Goal: Transaction & Acquisition: Purchase product/service

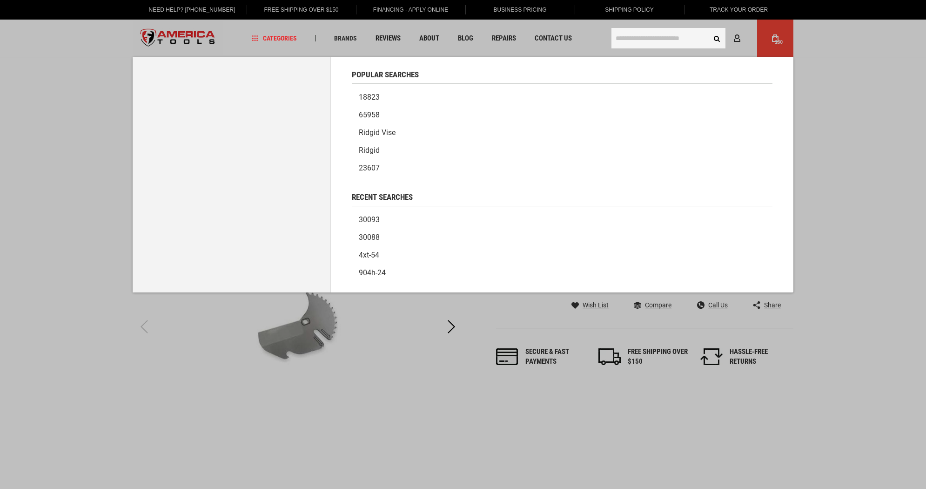
click at [652, 36] on input "text" at bounding box center [669, 38] width 114 height 20
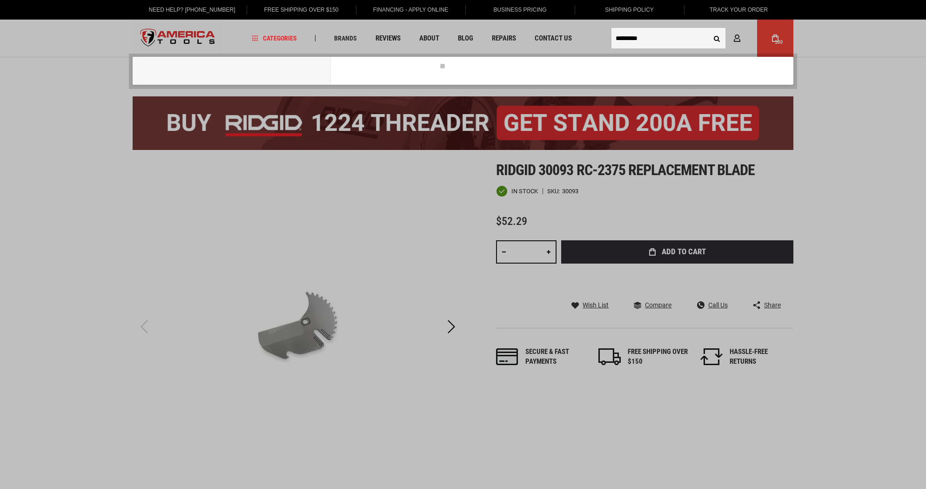
type input "*********"
click at [708, 29] on button "Search" at bounding box center [717, 38] width 18 height 18
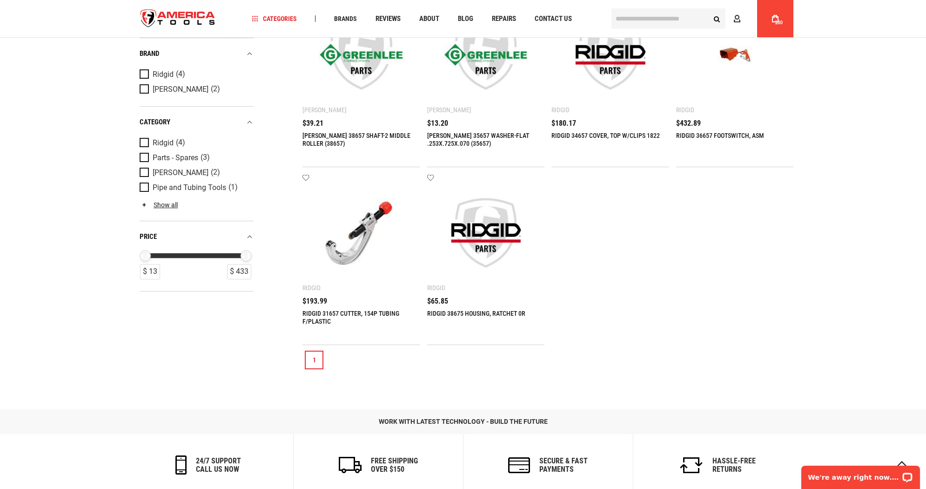
scroll to position [272, 0]
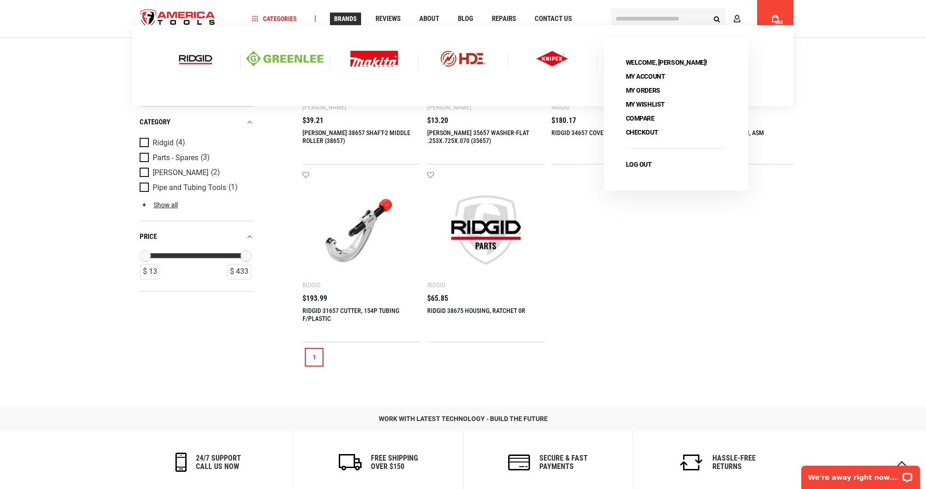
type input "**********"
click at [342, 22] on span "Brands" at bounding box center [345, 18] width 23 height 7
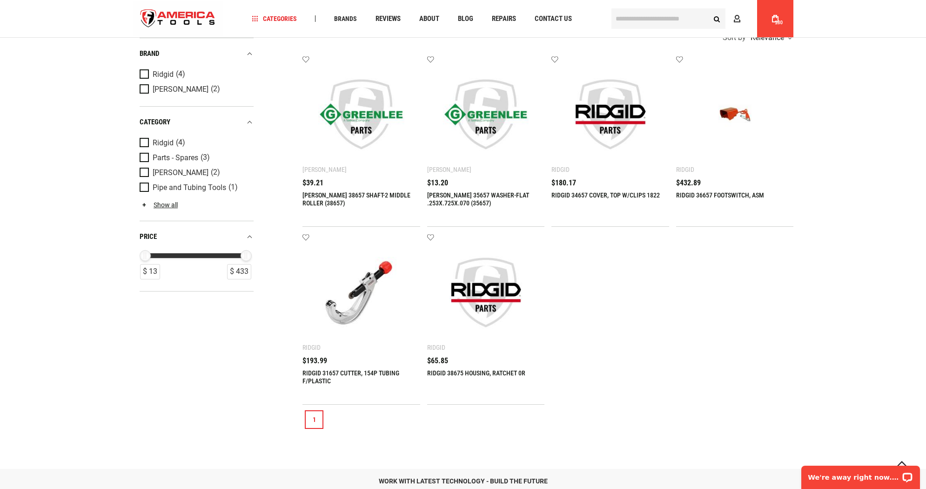
scroll to position [266, 0]
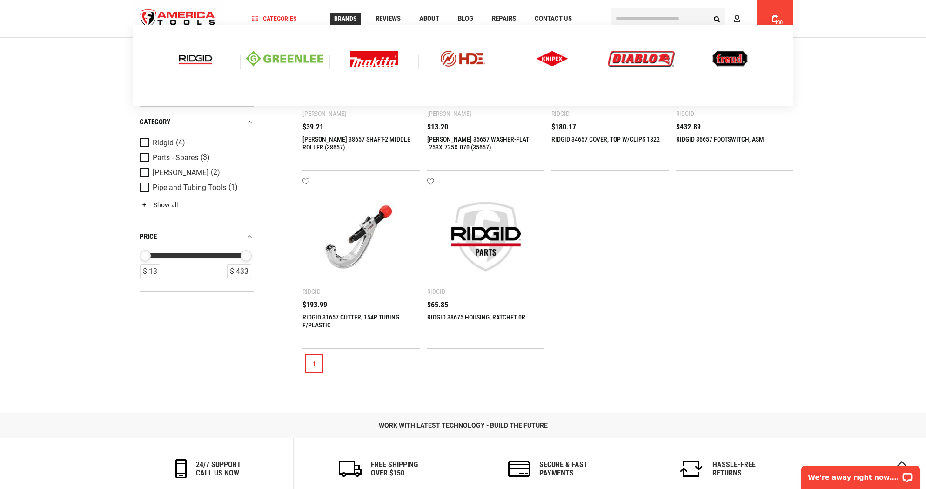
click at [340, 19] on span "Brands" at bounding box center [345, 18] width 23 height 7
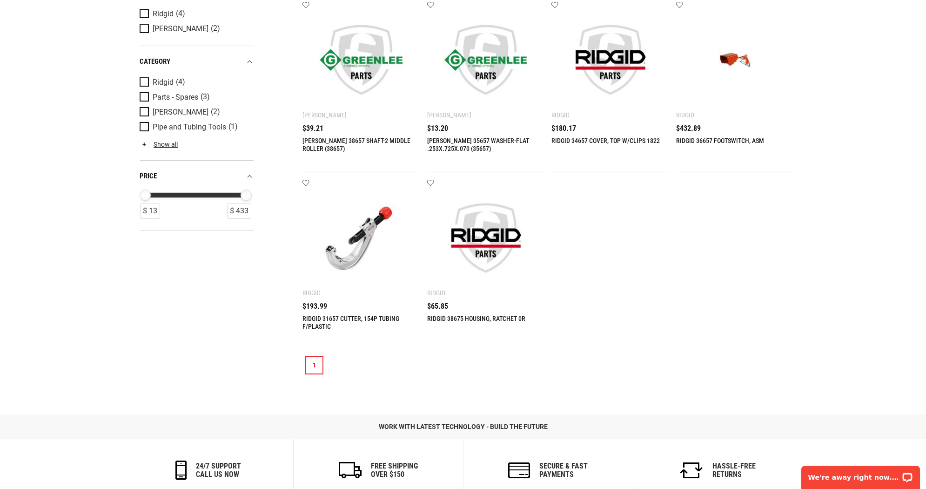
scroll to position [0, 0]
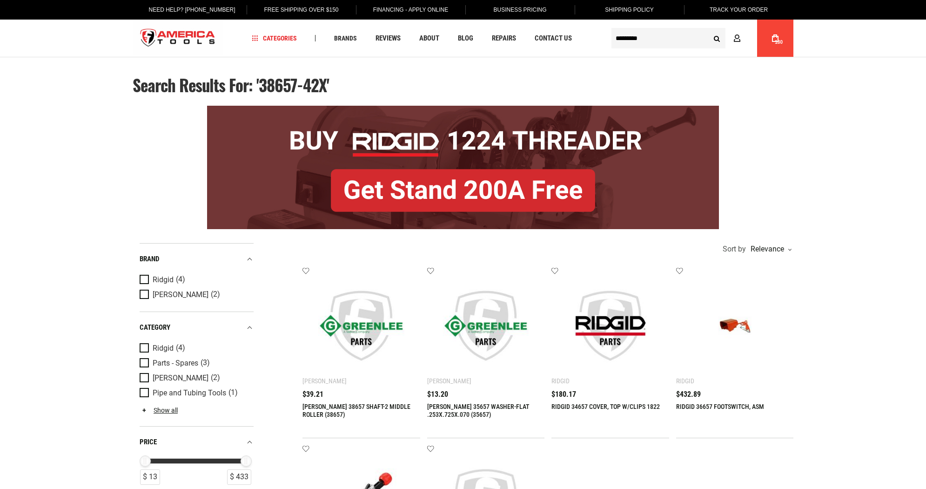
type input "**********"
type input "*********"
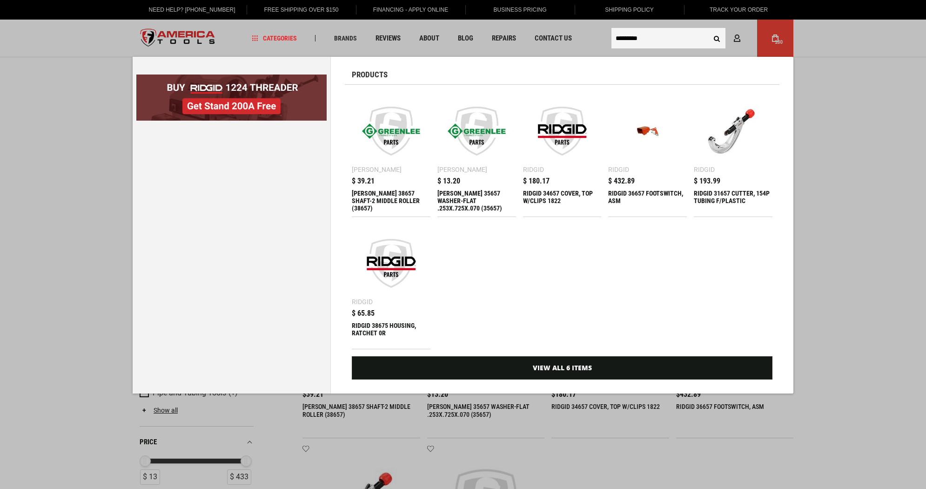
drag, startPoint x: 662, startPoint y: 38, endPoint x: 605, endPoint y: 40, distance: 57.3
click at [605, 40] on body "The store will not work correctly in the case when cookies are disabled. Langua…" at bounding box center [463, 491] width 926 height 983
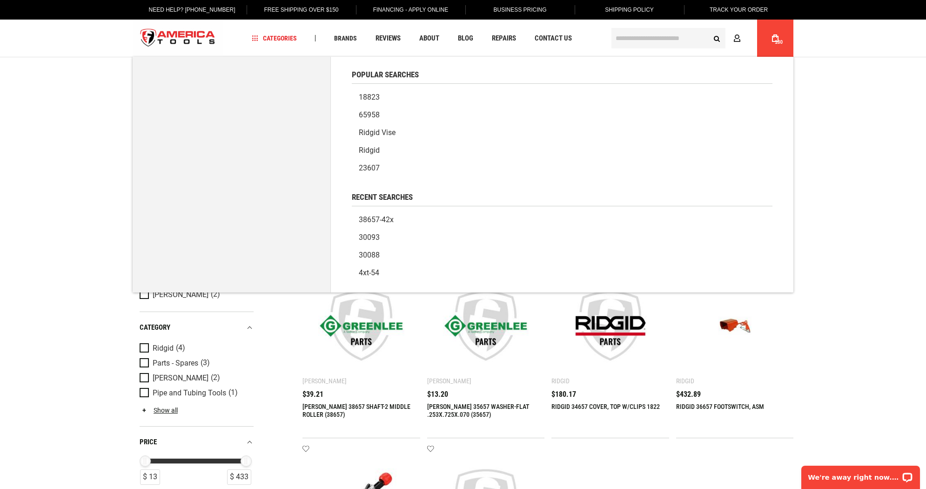
click at [841, 102] on div "Language English Español Need Help? +1 305-513-9914 Free Shipping Over $150 Fin…" at bounding box center [463, 491] width 926 height 983
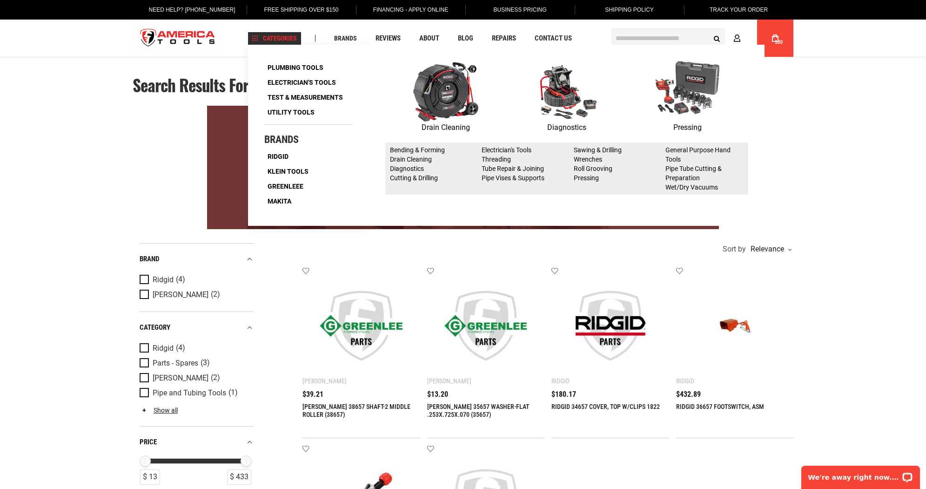
click at [279, 38] on span "Categories" at bounding box center [274, 38] width 45 height 7
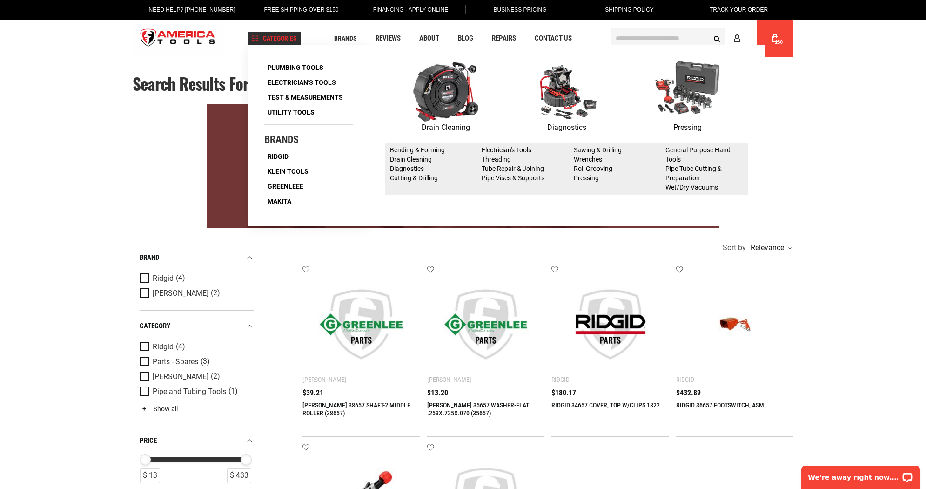
scroll to position [2, 0]
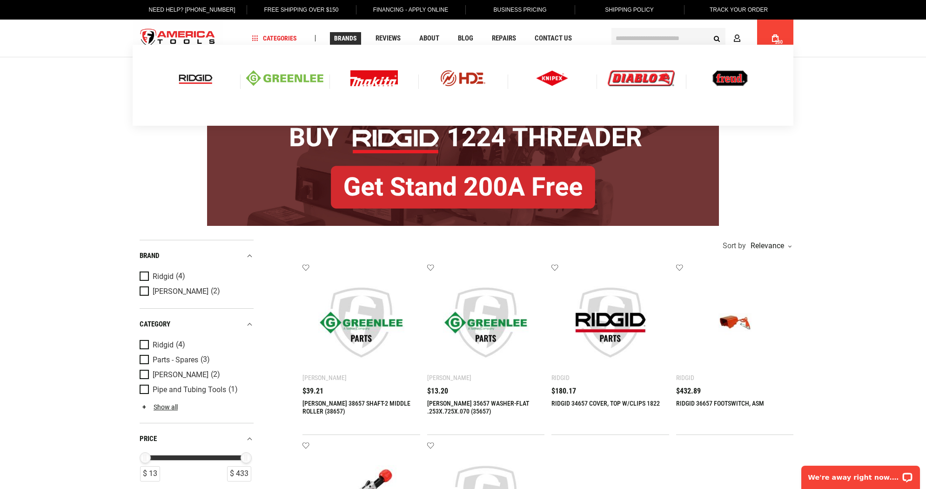
click at [352, 34] on link "Brands" at bounding box center [345, 38] width 31 height 13
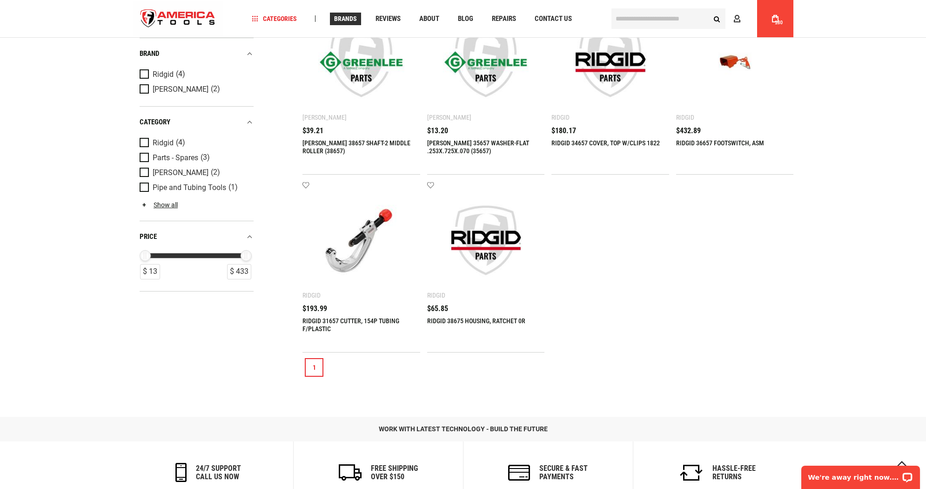
scroll to position [266, 0]
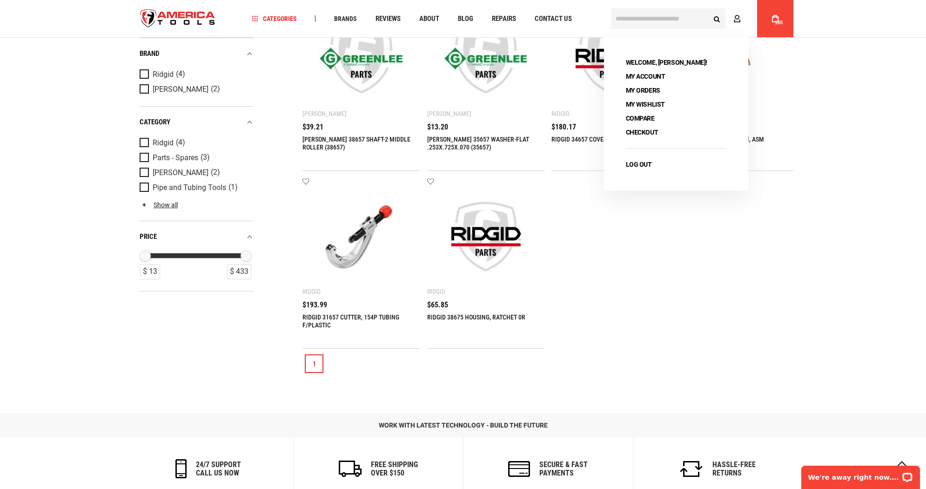
scroll to position [272, 0]
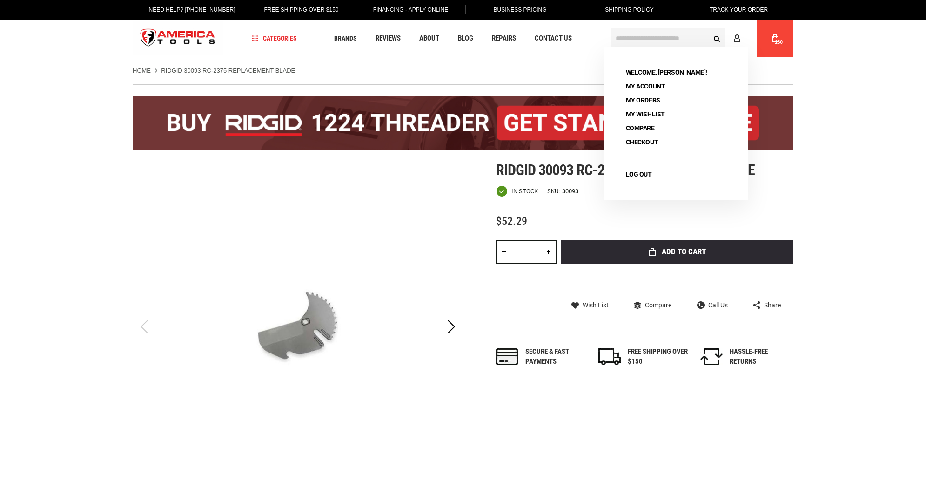
type input "**********"
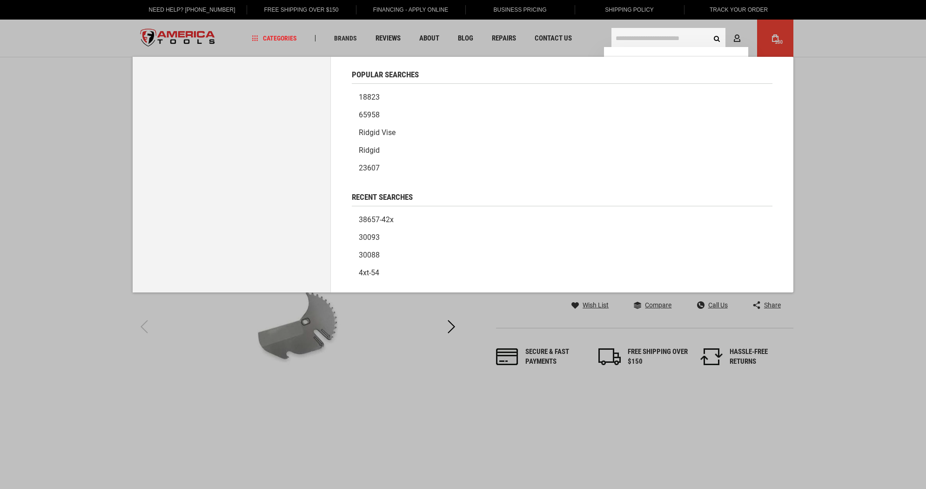
click at [666, 41] on input "text" at bounding box center [669, 38] width 114 height 20
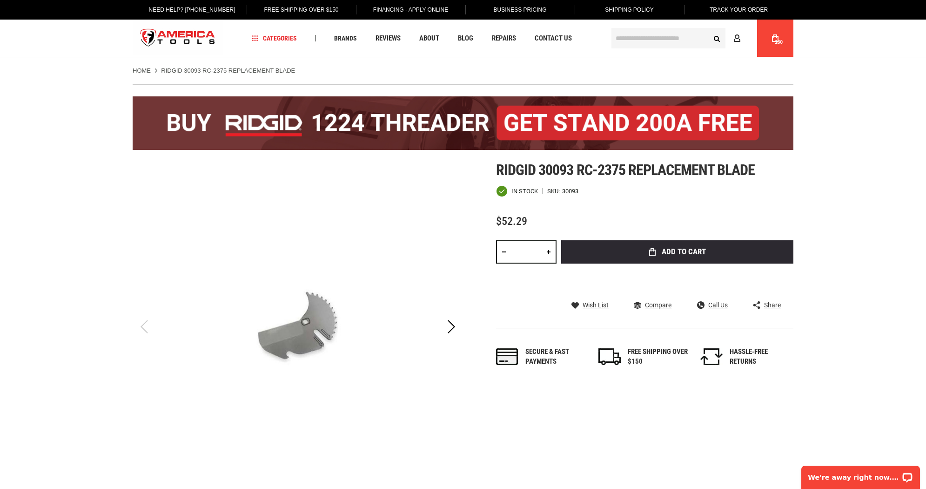
click at [188, 34] on img "store logo" at bounding box center [178, 38] width 90 height 35
click at [190, 34] on img "store logo" at bounding box center [178, 38] width 90 height 35
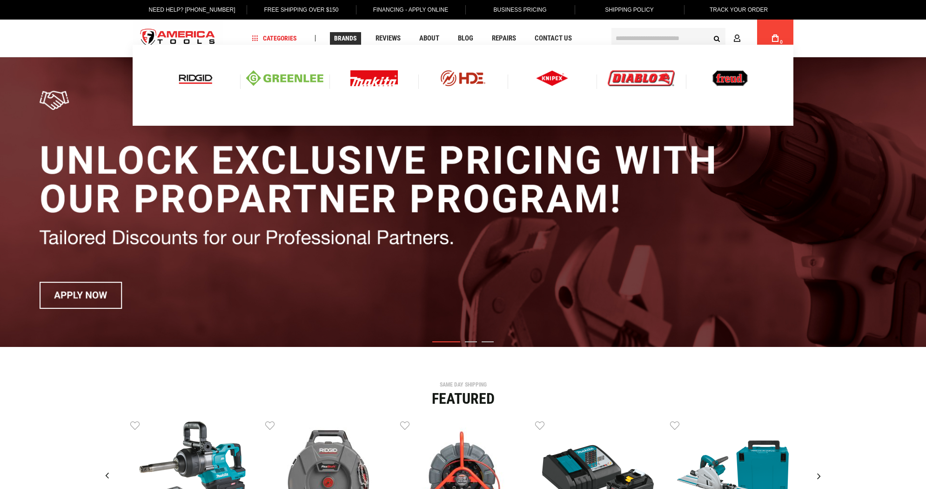
click at [340, 36] on span "Brands" at bounding box center [345, 38] width 23 height 7
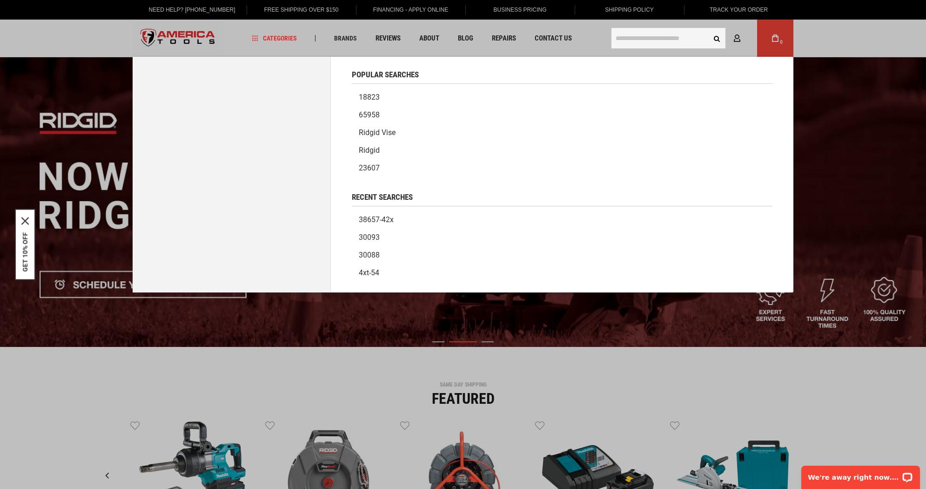
click at [666, 37] on input "text" at bounding box center [669, 38] width 114 height 20
paste input "******"
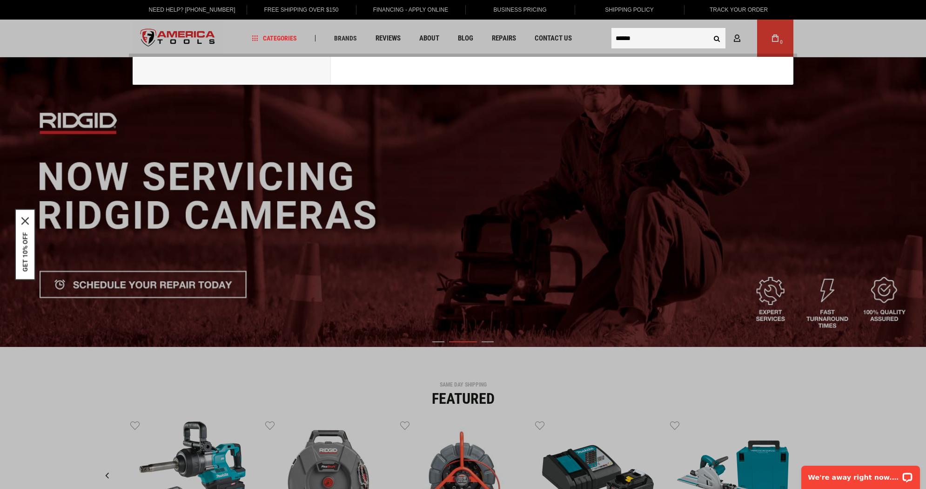
type input "******"
click at [708, 29] on button "Search" at bounding box center [717, 38] width 18 height 18
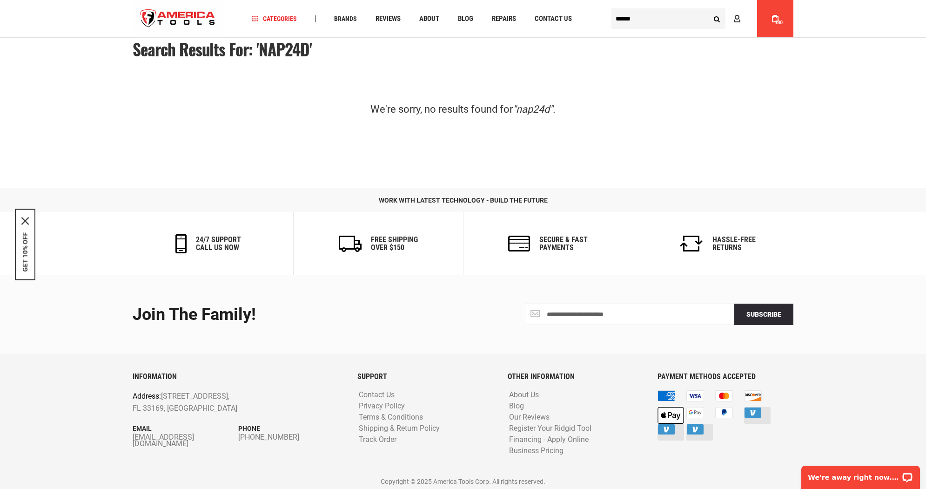
type input "**********"
click at [780, 22] on span "180" at bounding box center [779, 22] width 8 height 5
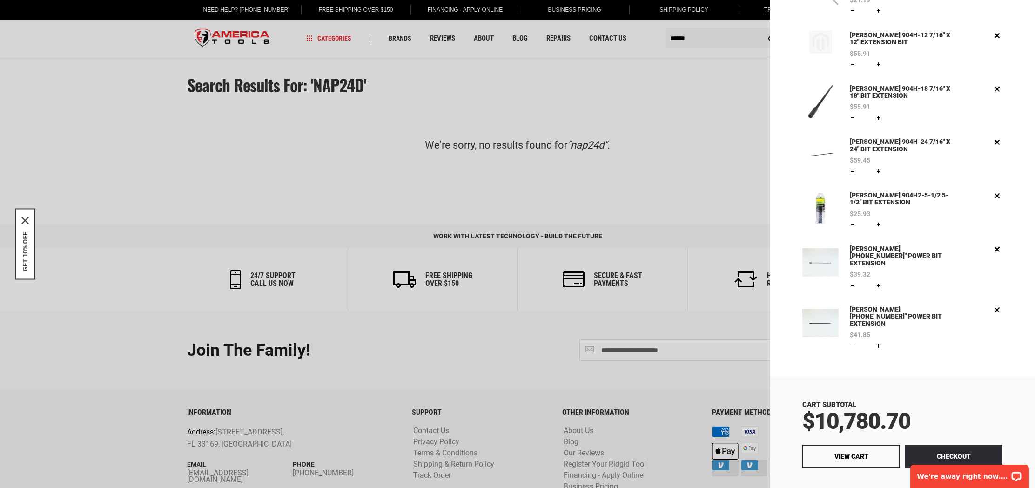
scroll to position [336, 0]
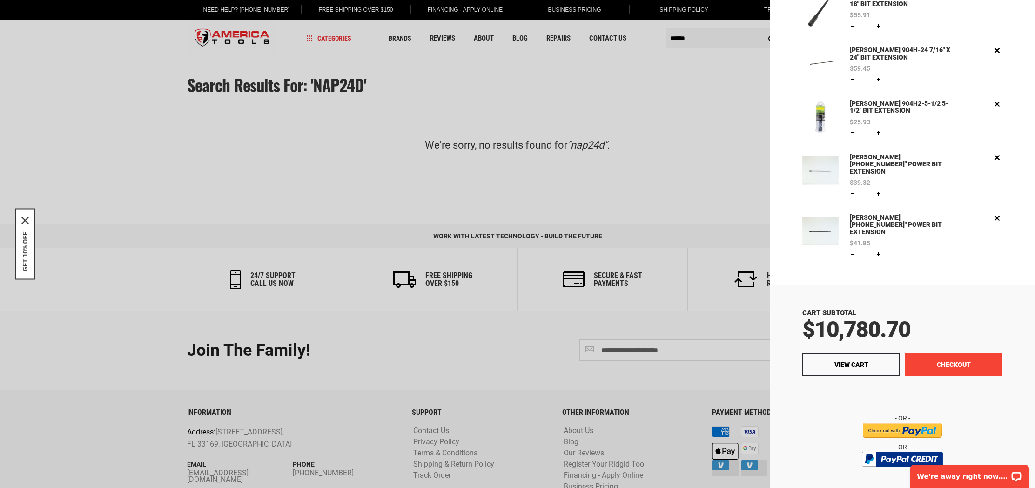
click at [926, 353] on button "Checkout" at bounding box center [954, 364] width 98 height 23
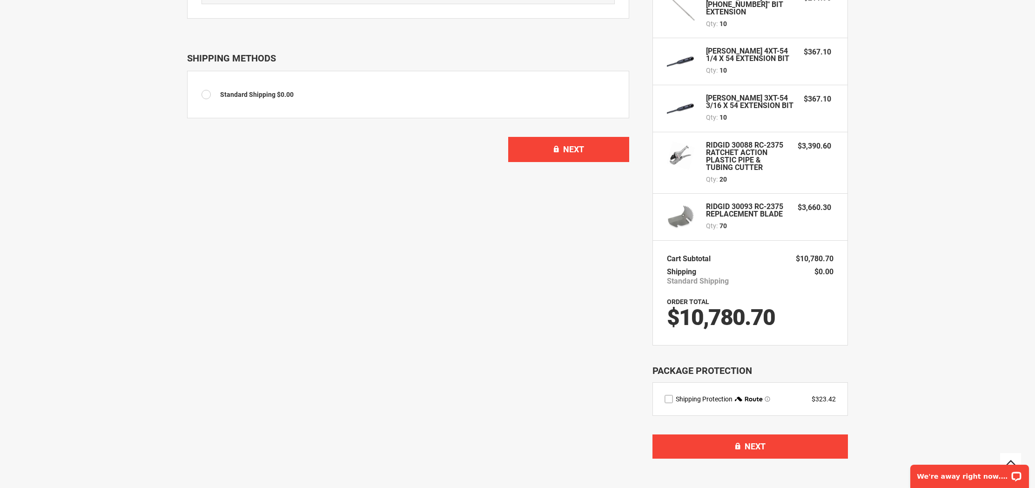
scroll to position [402, 0]
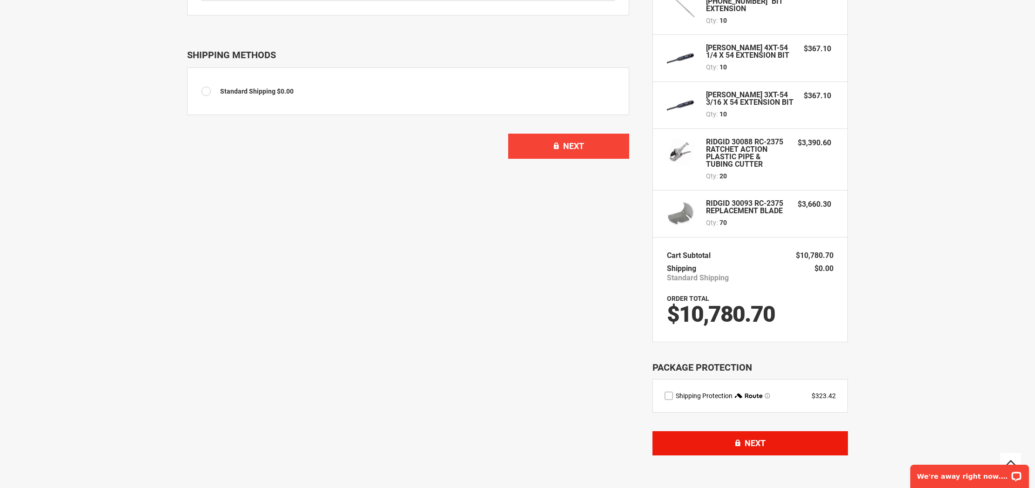
click at [740, 431] on button "Next" at bounding box center [750, 443] width 195 height 24
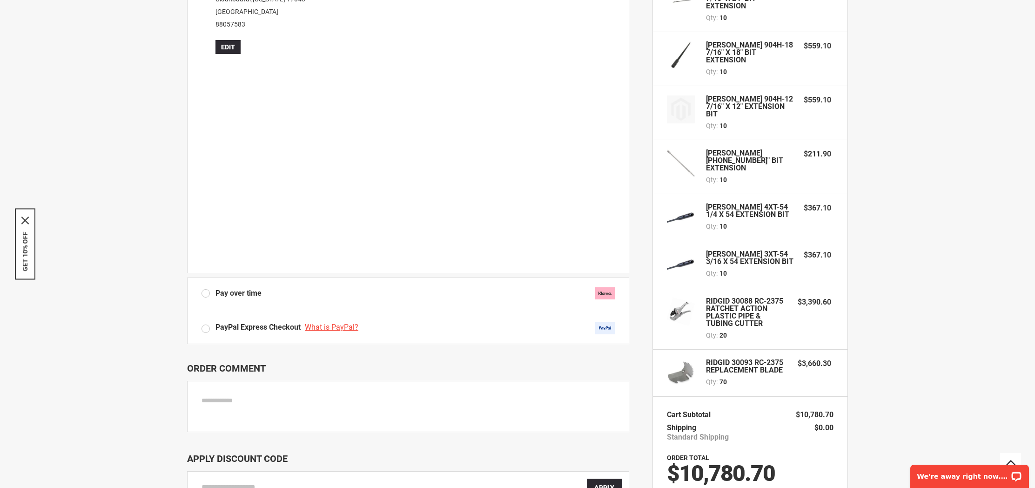
scroll to position [283, 0]
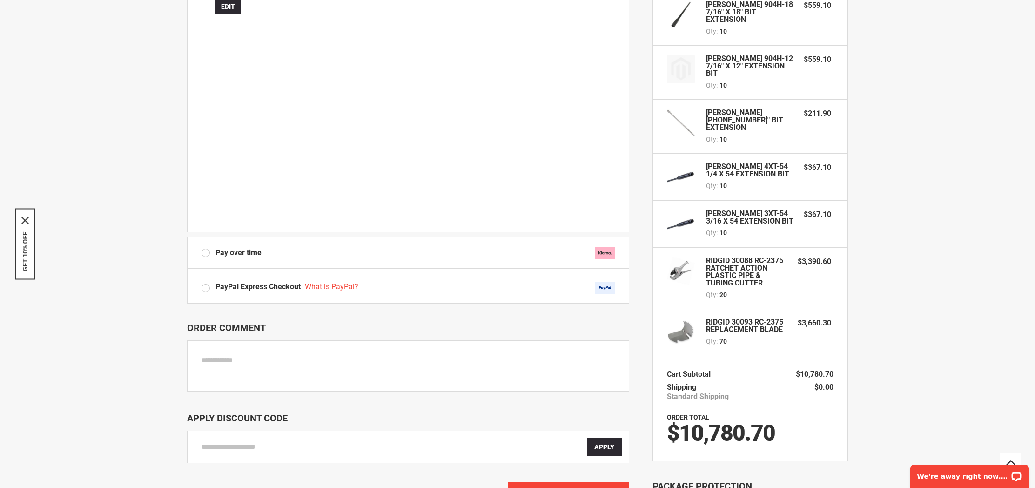
click at [211, 286] on label "PayPal Express Checkout What is PayPal?" at bounding box center [408, 288] width 413 height 12
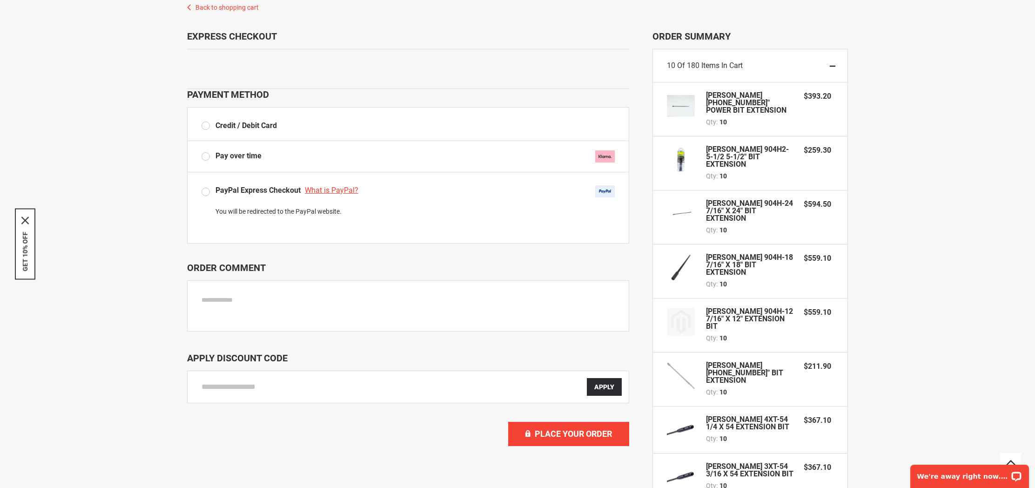
scroll to position [0, 0]
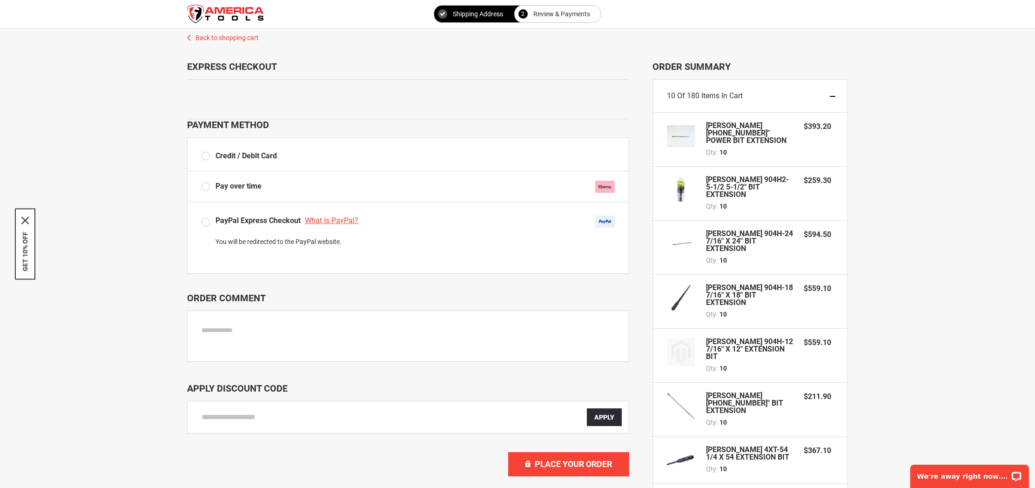
click at [201, 188] on div "Pay over time" at bounding box center [408, 186] width 442 height 31
click at [207, 186] on label "Pay over time" at bounding box center [408, 187] width 413 height 12
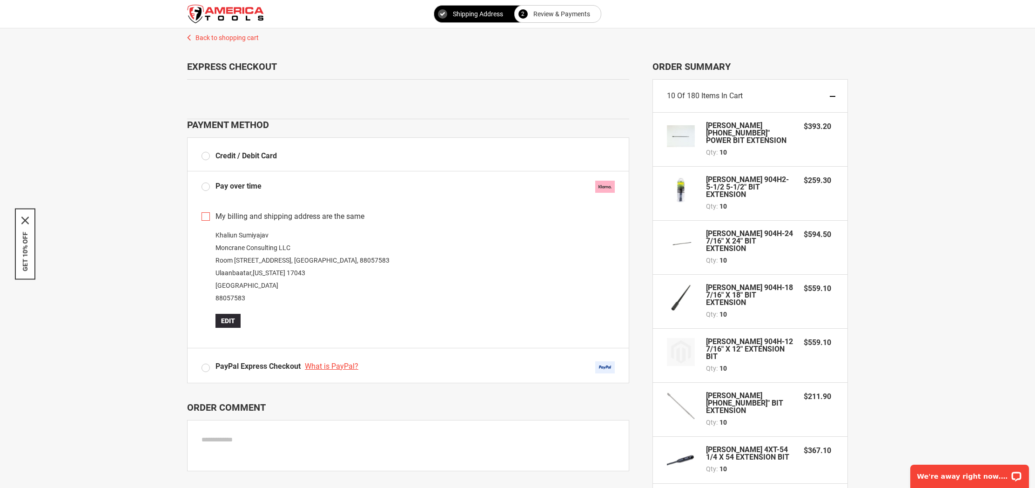
click at [207, 155] on label "Credit / Debit Card" at bounding box center [239, 156] width 75 height 11
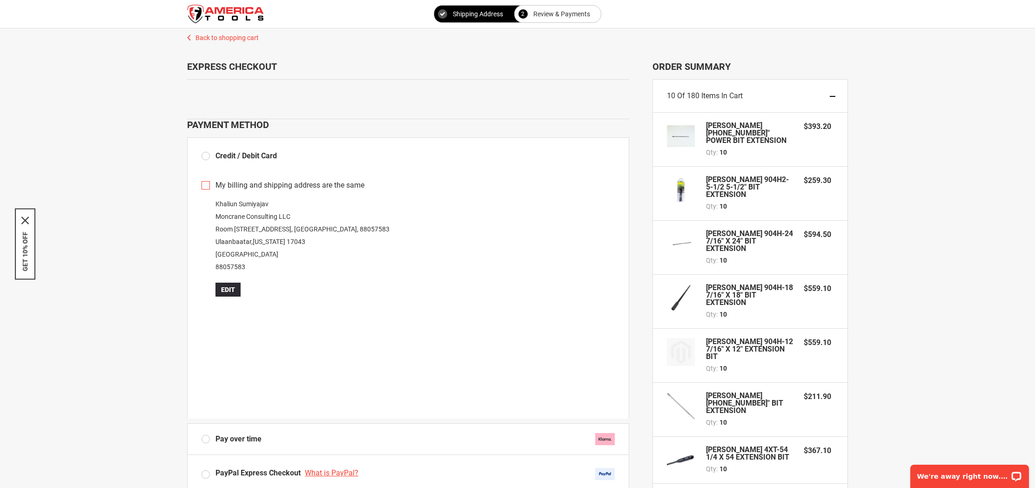
click at [212, 17] on img "store logo" at bounding box center [225, 14] width 77 height 19
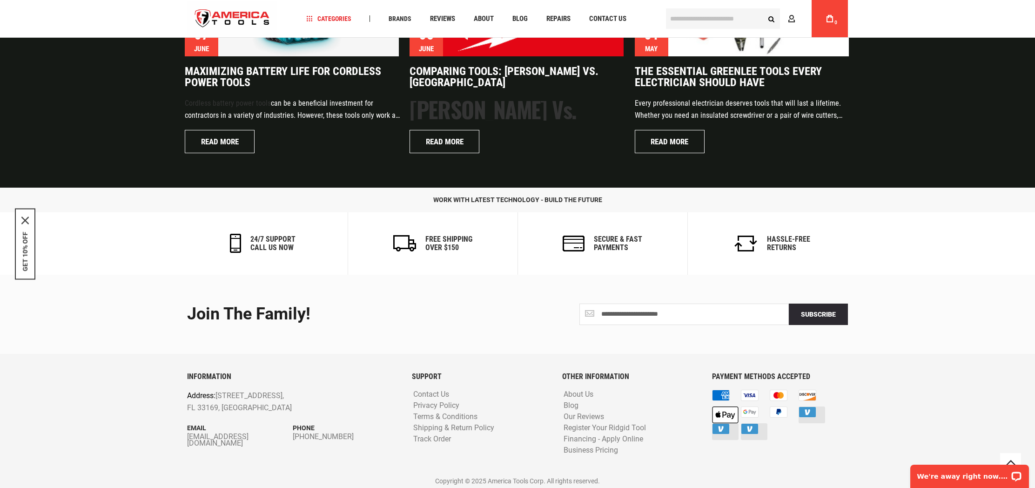
scroll to position [2227, 0]
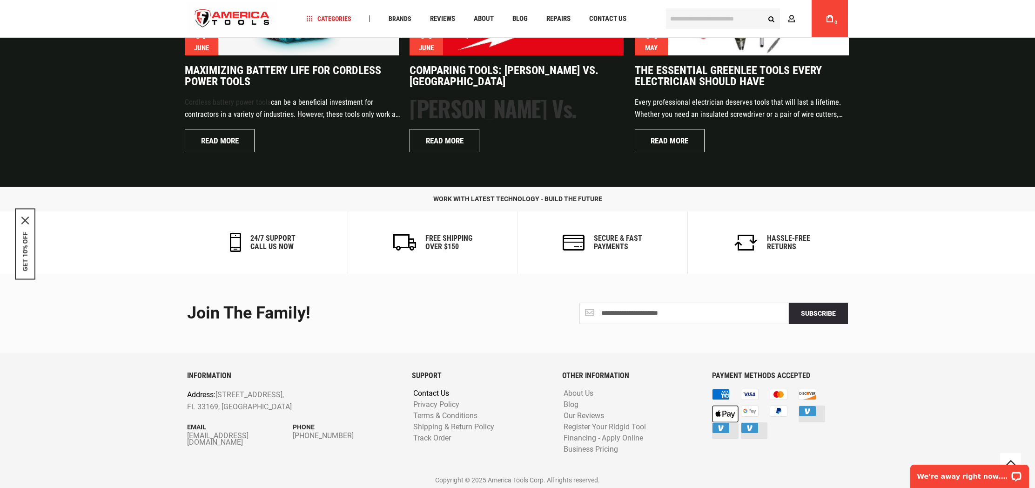
click at [434, 392] on link "Contact Us" at bounding box center [431, 393] width 40 height 9
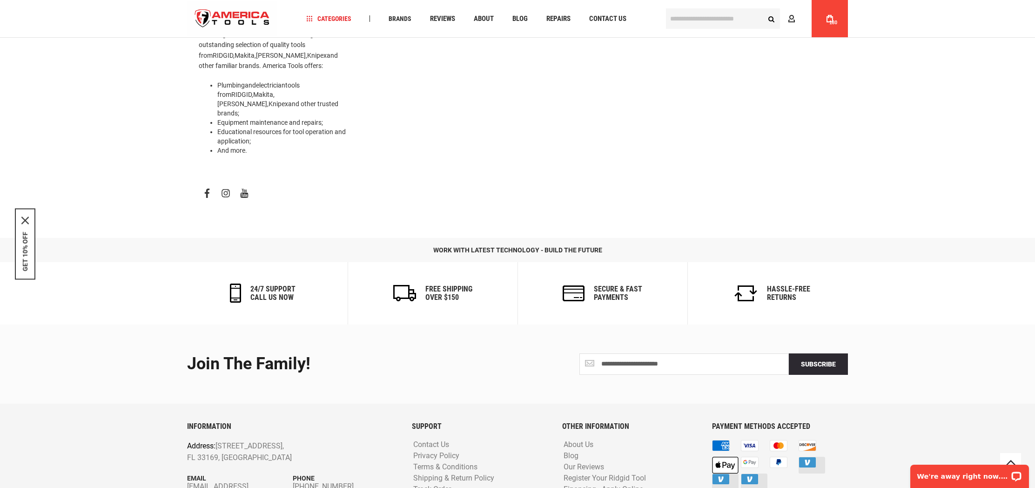
scroll to position [395, 0]
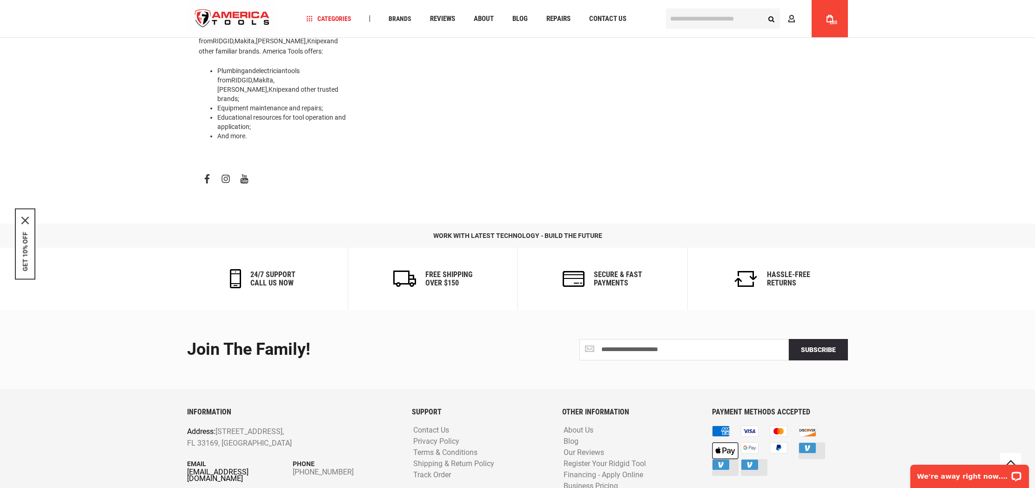
type input "**********"
drag, startPoint x: 269, startPoint y: 404, endPoint x: 220, endPoint y: 395, distance: 49.7
click at [220, 425] on p "Address: 1157 NW 159th Dr, Miami, FL 33169, United States" at bounding box center [271, 437] width 169 height 24
click at [223, 469] on link "[EMAIL_ADDRESS][DOMAIN_NAME]" at bounding box center [240, 475] width 106 height 13
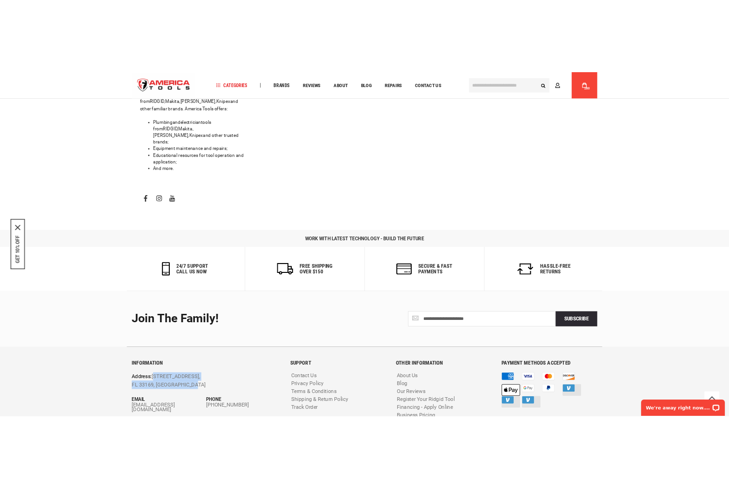
scroll to position [375, 0]
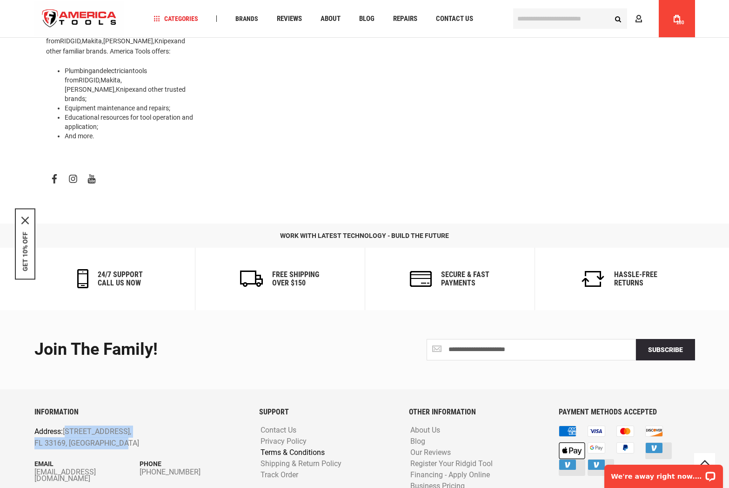
click at [308, 448] on link "Terms & Conditions" at bounding box center [292, 452] width 69 height 9
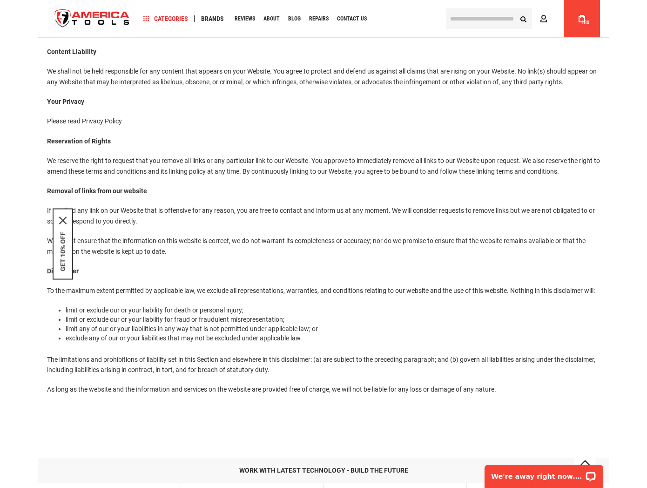
scroll to position [971, 0]
